Goal: Information Seeking & Learning: Find specific fact

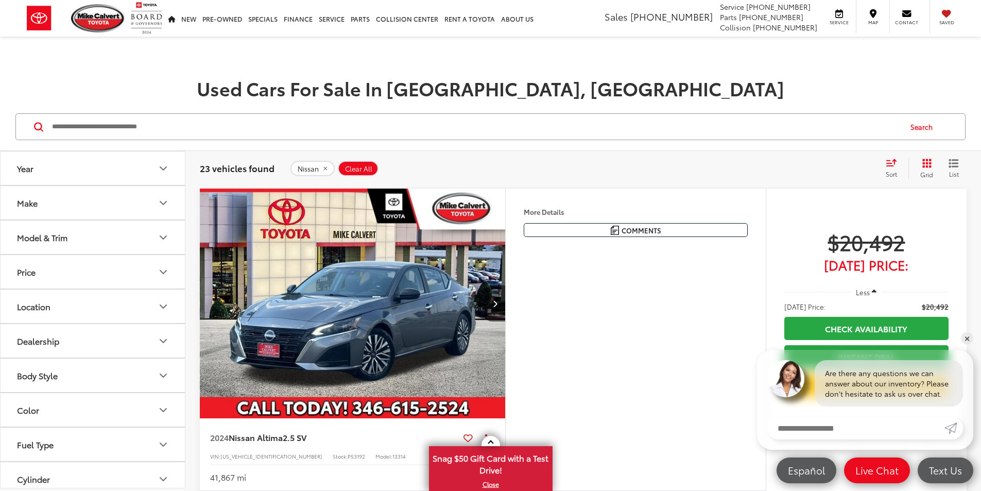
click at [318, 132] on input "Search by Make, Model, or Keyword" at bounding box center [476, 126] width 850 height 25
click at [326, 137] on input "Search by Make, Model, or Keyword" at bounding box center [476, 126] width 850 height 25
type input "******"
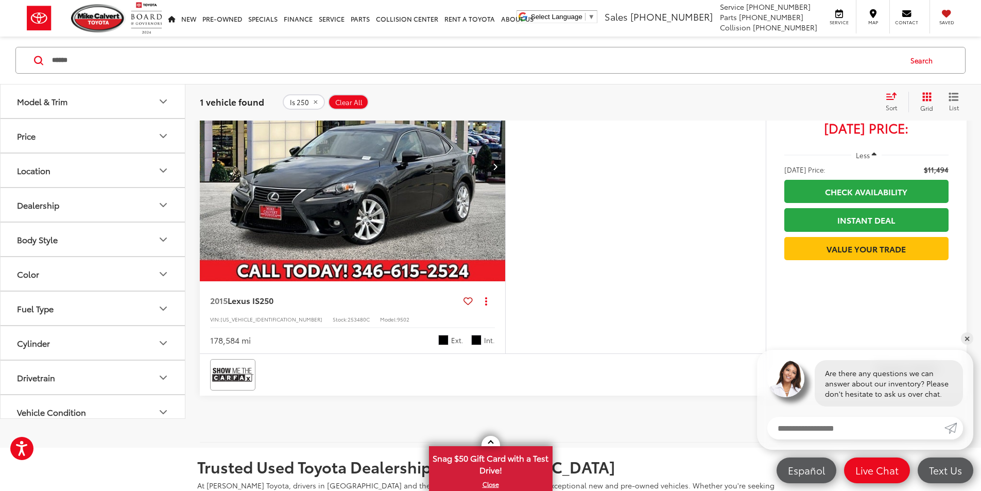
scroll to position [155, 0]
